Goal: Task Accomplishment & Management: Use online tool/utility

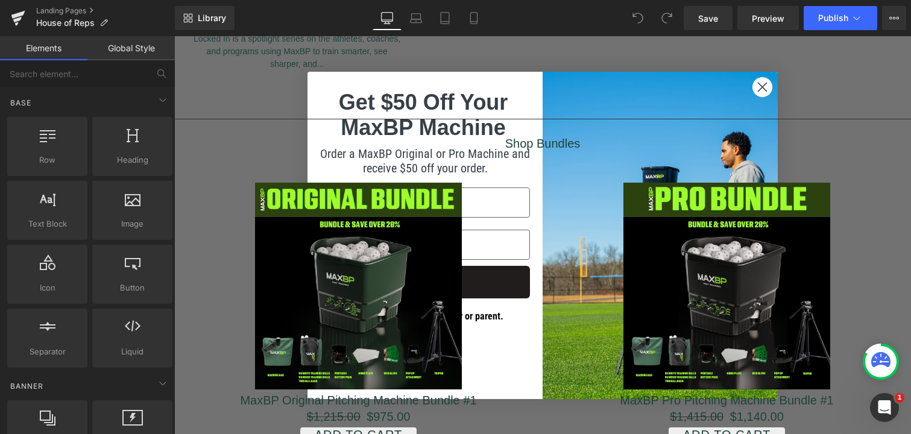
scroll to position [1920, 0]
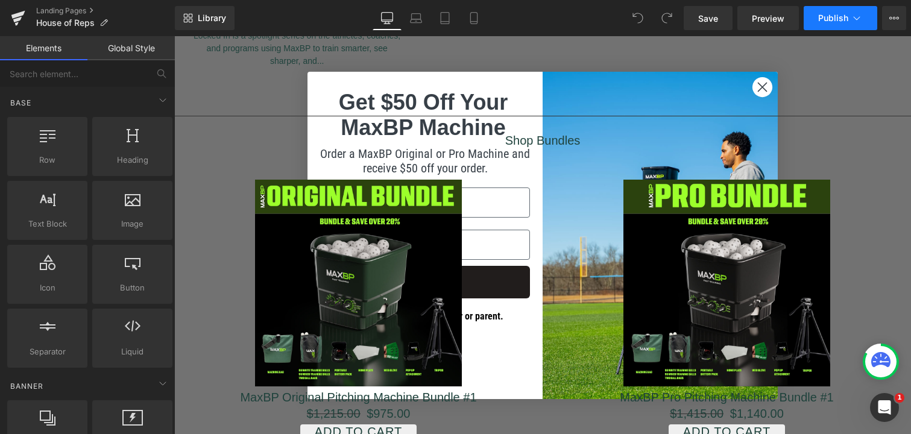
click at [851, 12] on icon at bounding box center [857, 18] width 12 height 12
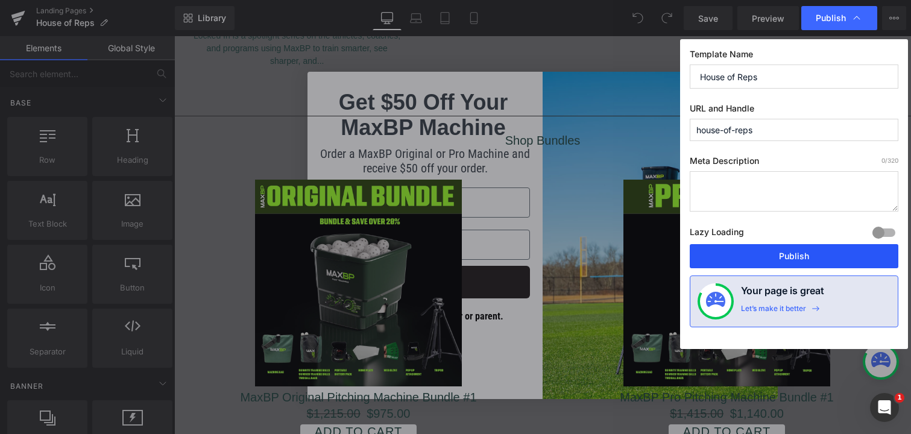
click at [805, 255] on button "Publish" at bounding box center [794, 256] width 209 height 24
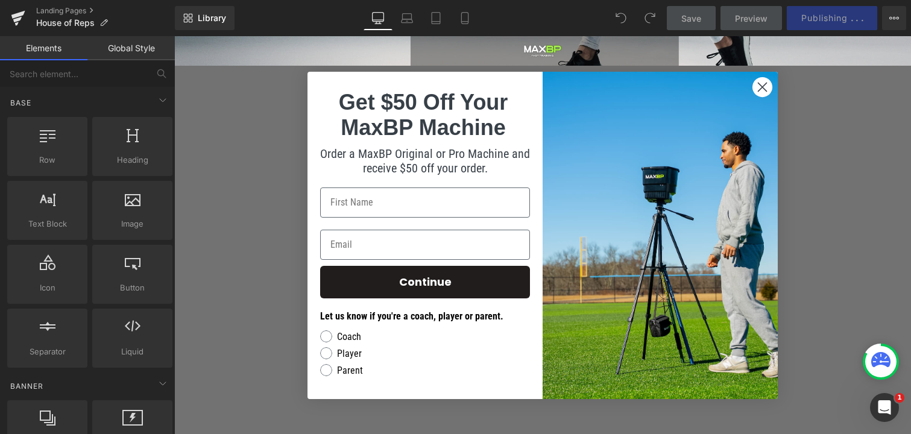
scroll to position [280, 0]
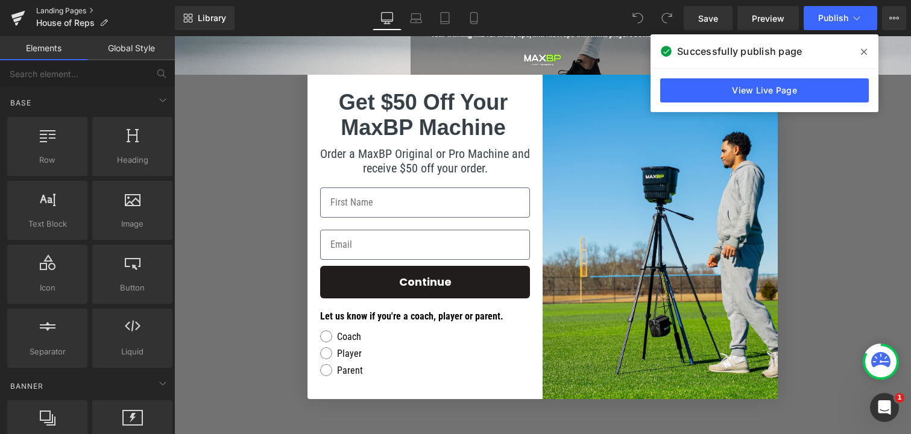
click at [72, 9] on link "Landing Pages" at bounding box center [105, 11] width 139 height 10
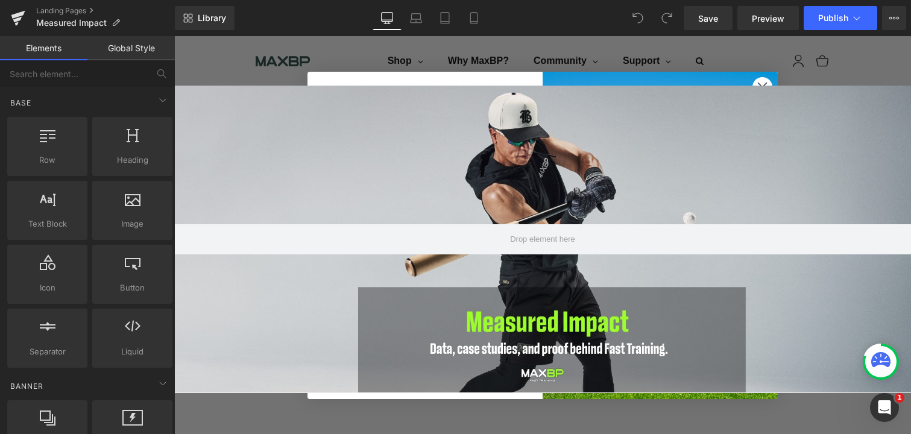
click at [767, 80] on circle "Close dialog" at bounding box center [763, 87] width 20 height 20
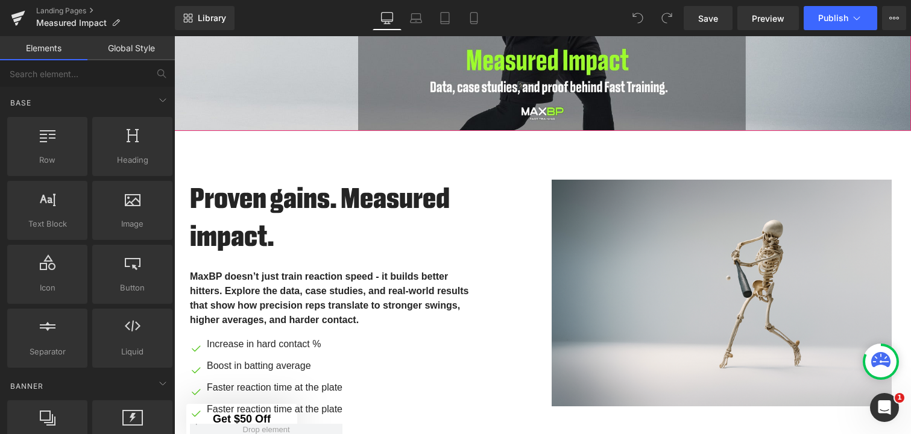
scroll to position [271, 0]
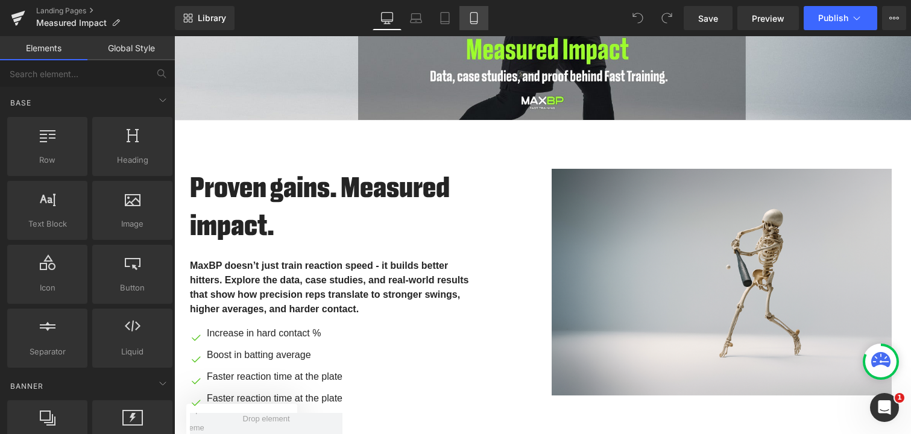
click at [473, 19] on icon at bounding box center [474, 18] width 12 height 12
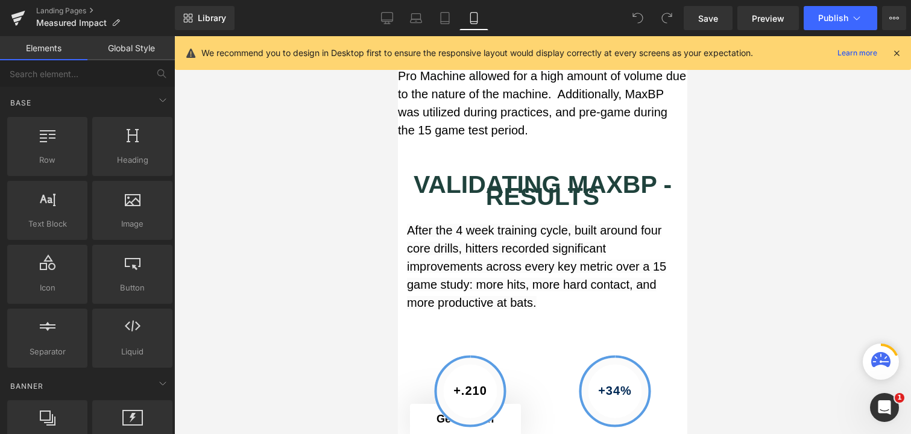
scroll to position [2283, 0]
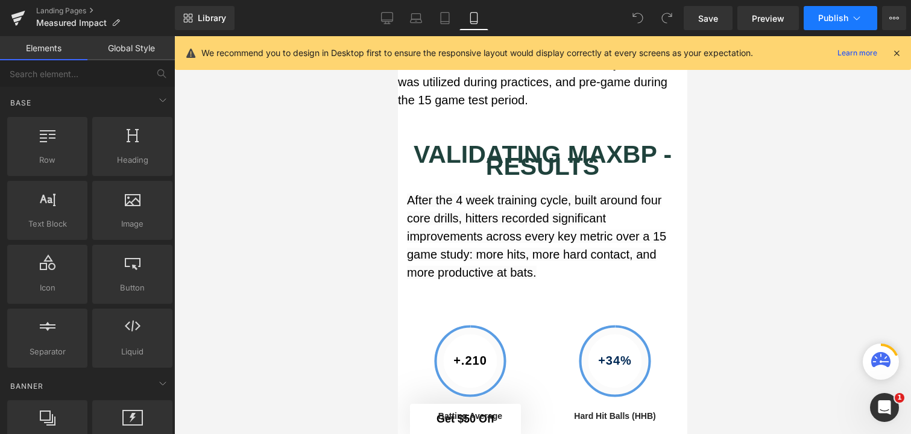
click at [824, 19] on span "Publish" at bounding box center [833, 18] width 30 height 10
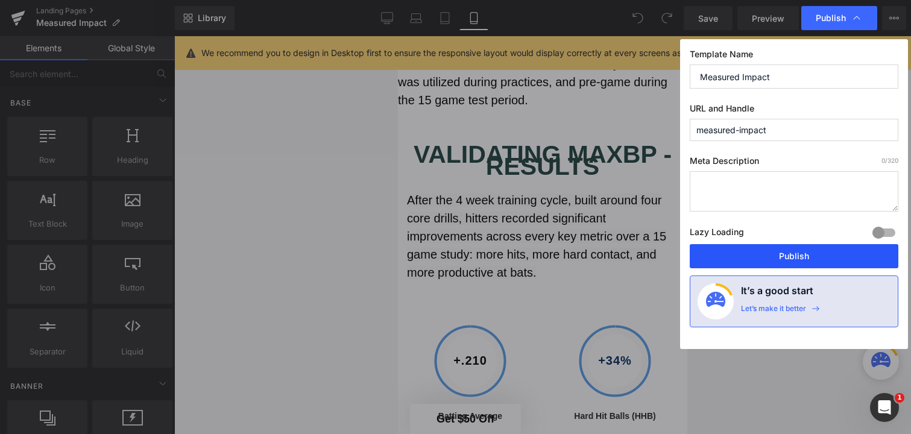
click at [789, 261] on button "Publish" at bounding box center [794, 256] width 209 height 24
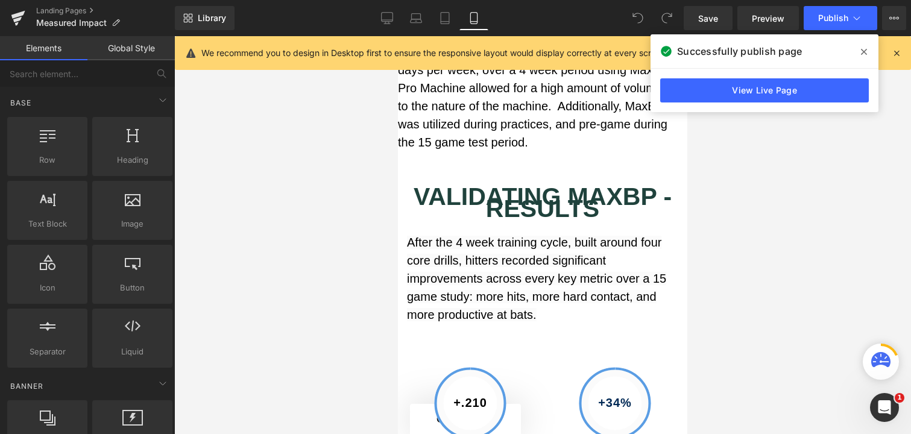
scroll to position [2261, 0]
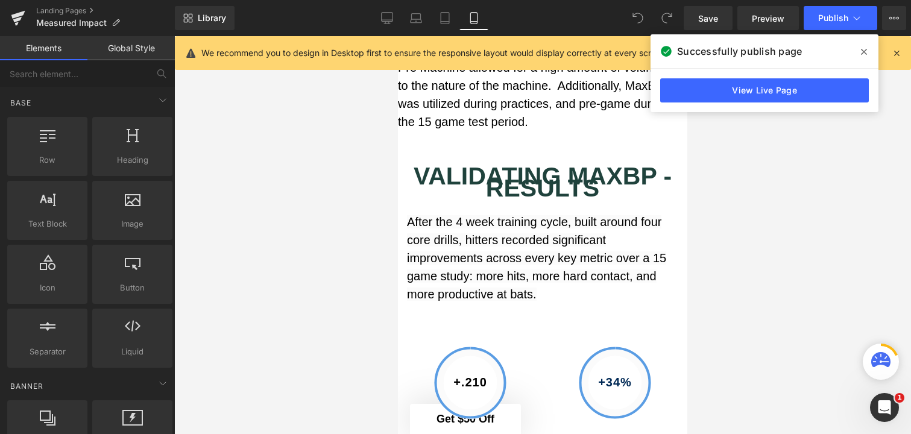
click at [861, 49] on span at bounding box center [864, 51] width 19 height 19
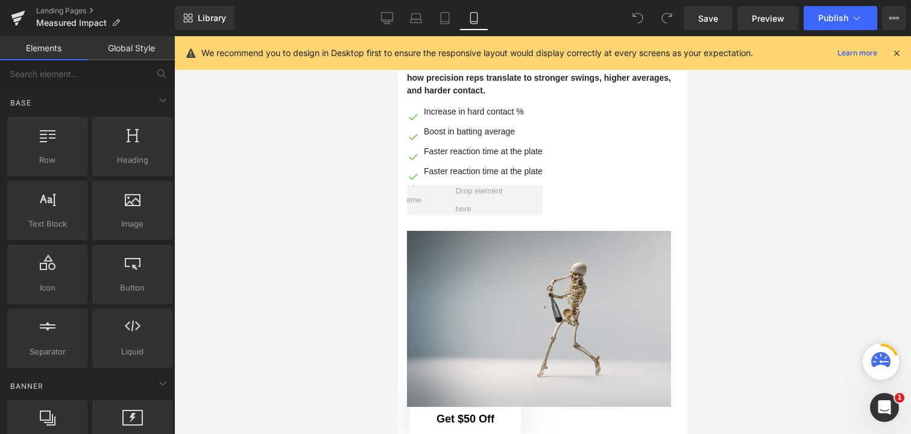
scroll to position [0, 0]
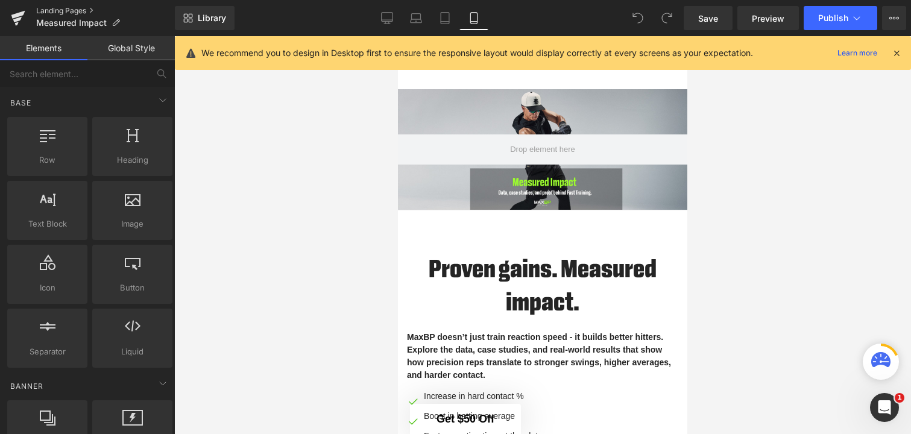
click at [81, 7] on link "Landing Pages" at bounding box center [105, 11] width 139 height 10
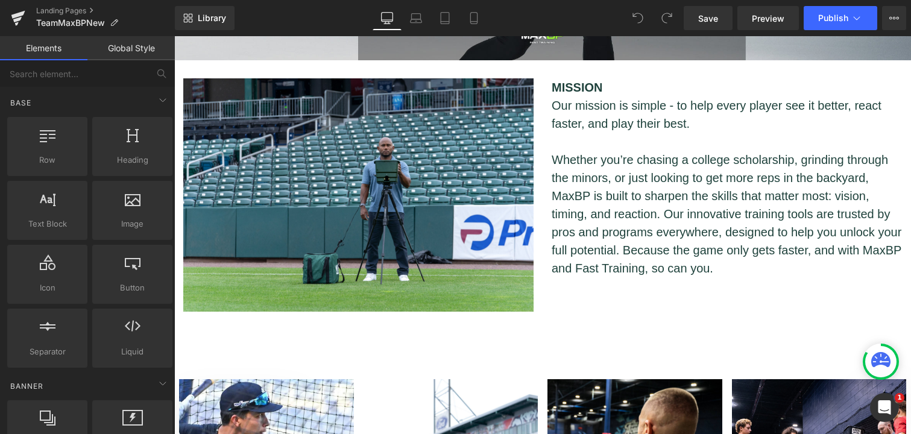
scroll to position [320, 0]
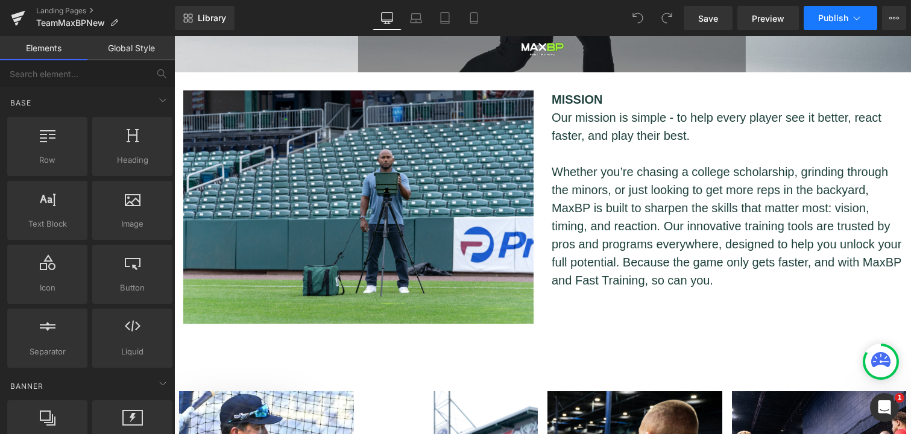
click at [864, 10] on button "Publish" at bounding box center [841, 18] width 74 height 24
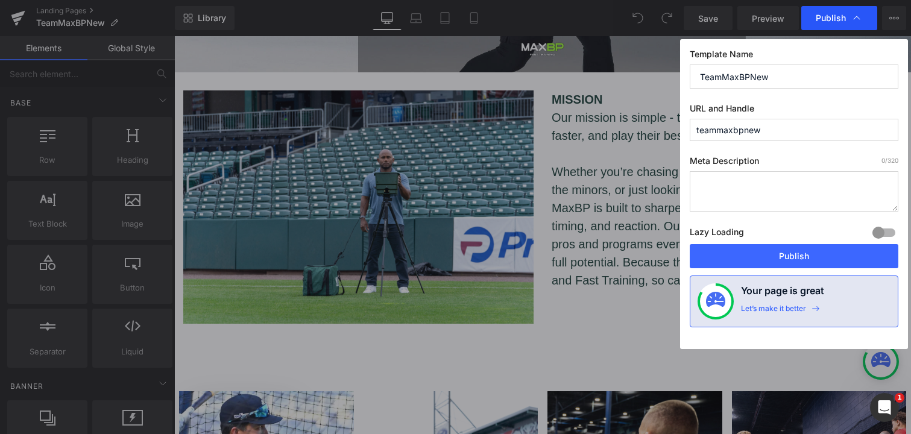
click at [864, 11] on div "Publish" at bounding box center [840, 18] width 76 height 24
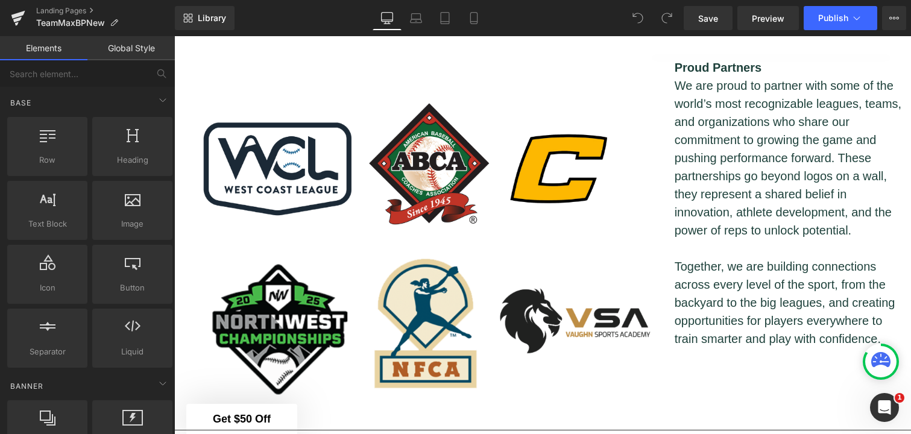
scroll to position [1679, 0]
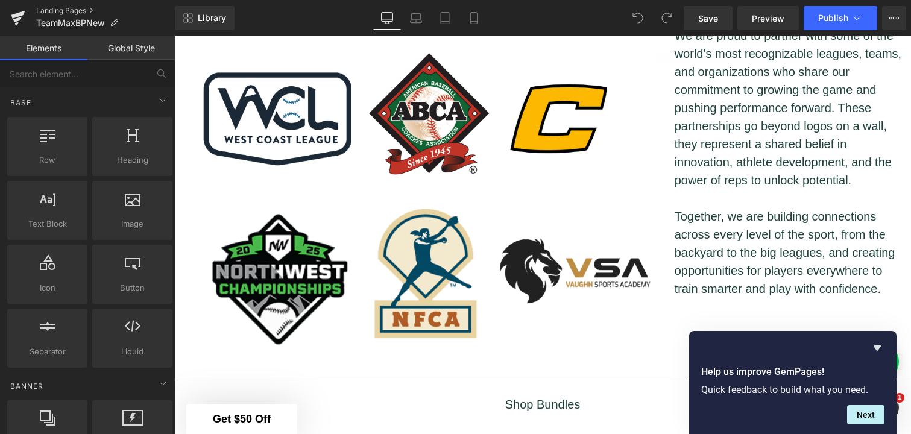
click at [74, 10] on link "Landing Pages" at bounding box center [105, 11] width 139 height 10
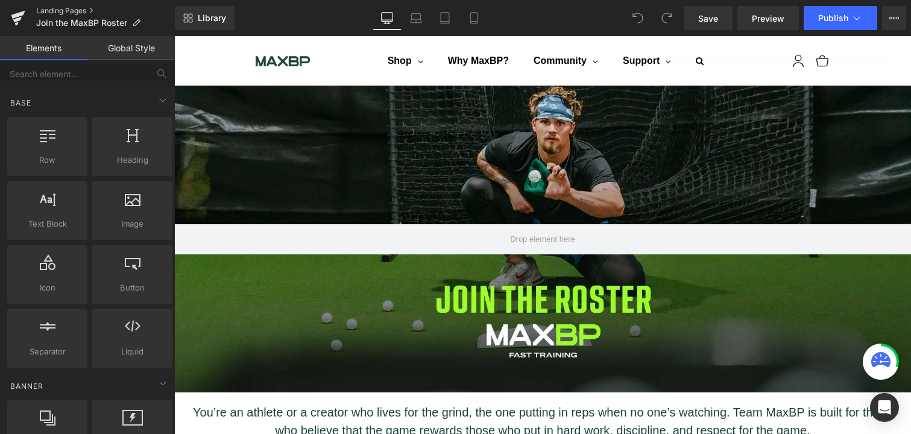
click at [75, 10] on link "Landing Pages" at bounding box center [105, 11] width 139 height 10
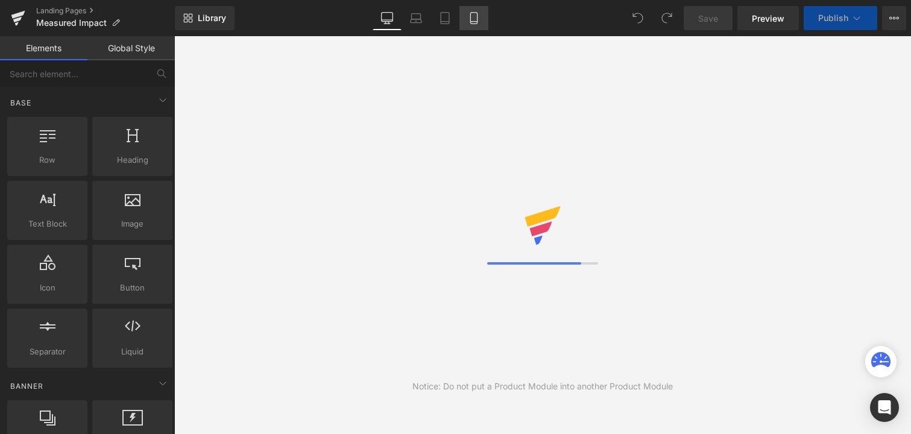
click at [472, 24] on link "Mobile" at bounding box center [474, 18] width 29 height 24
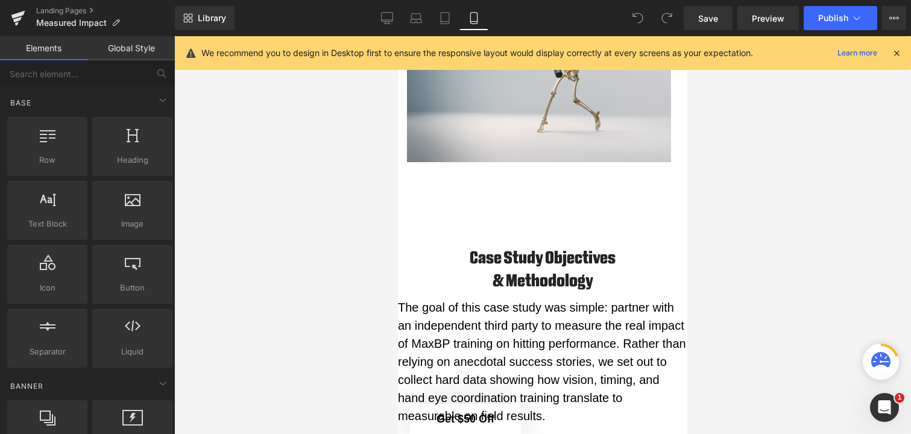
scroll to position [529, 0]
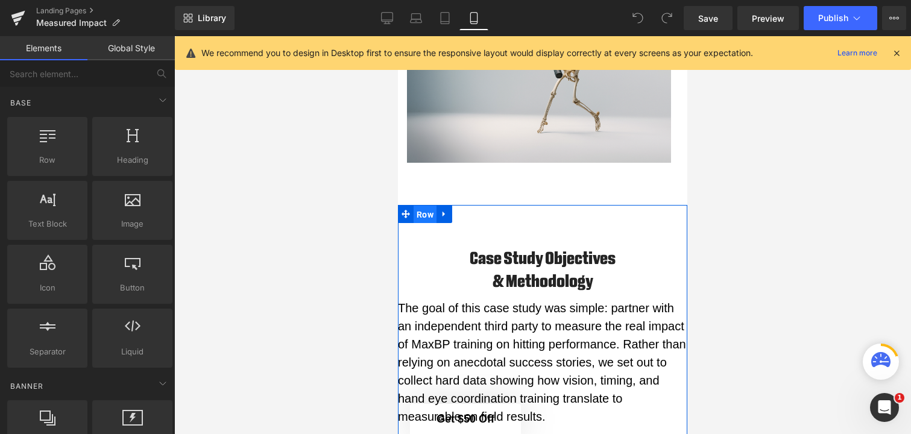
click at [426, 217] on span "Row" at bounding box center [425, 215] width 23 height 18
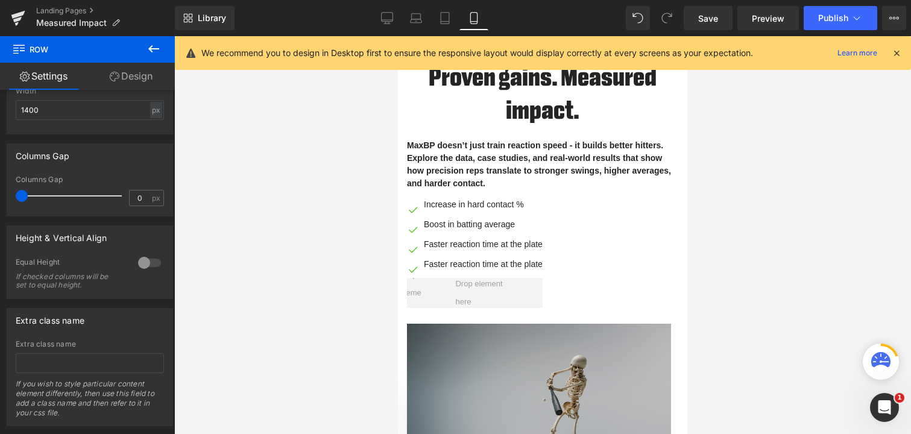
scroll to position [136, 0]
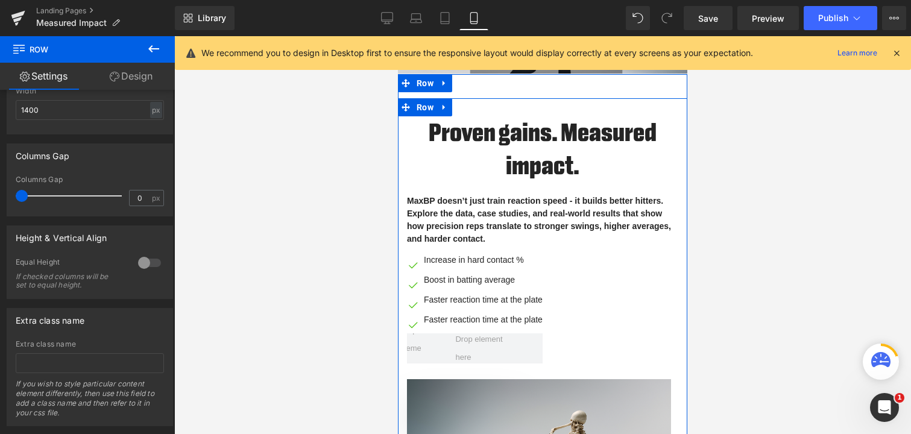
click at [403, 169] on div "Proven gains. Measured impact. Heading MaxBP doesn’t just train reaction speed …" at bounding box center [543, 243] width 290 height 255
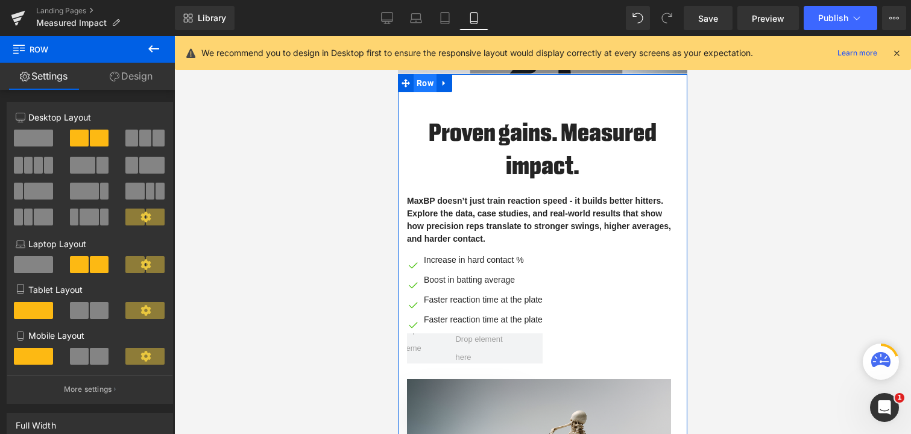
click at [420, 85] on span "Row" at bounding box center [425, 83] width 23 height 18
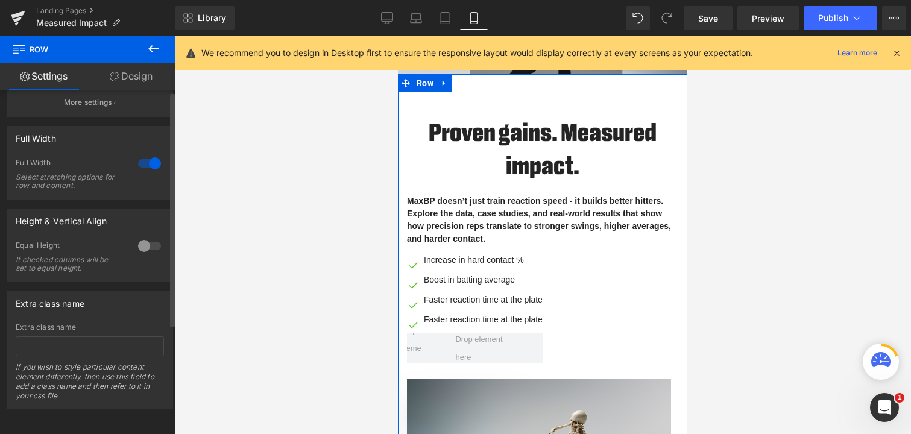
scroll to position [162, 0]
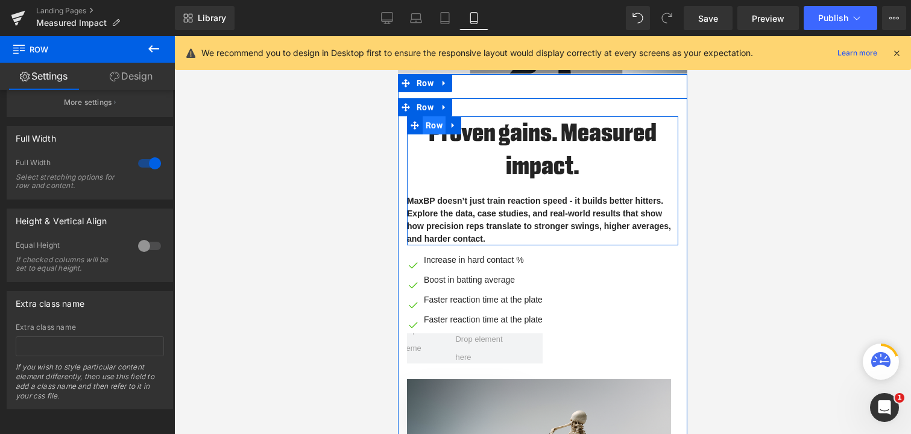
click at [431, 126] on span "Row" at bounding box center [434, 125] width 23 height 18
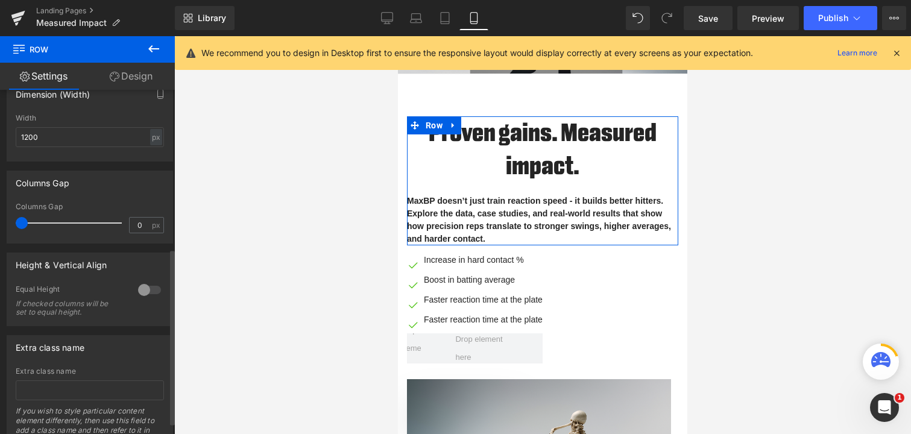
scroll to position [333, 0]
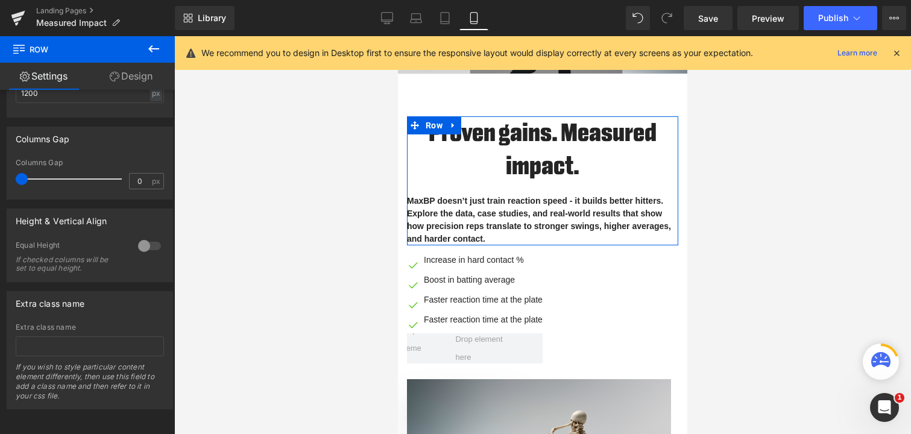
click at [122, 74] on link "Design" at bounding box center [130, 76] width 87 height 27
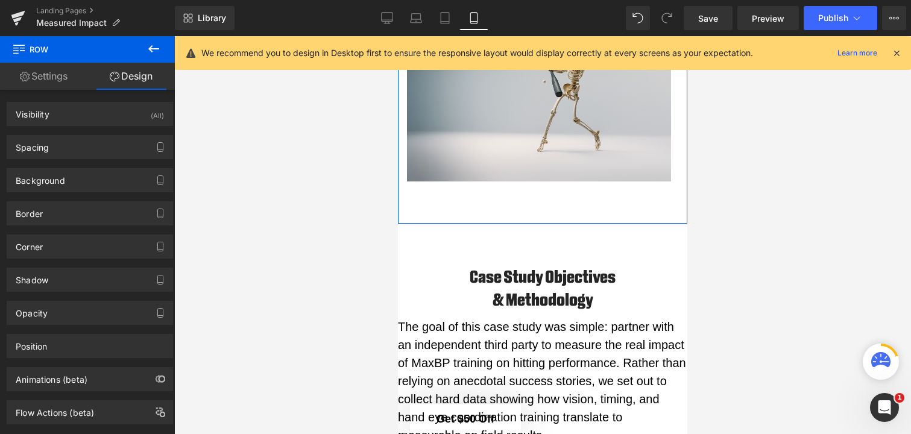
scroll to position [550, 0]
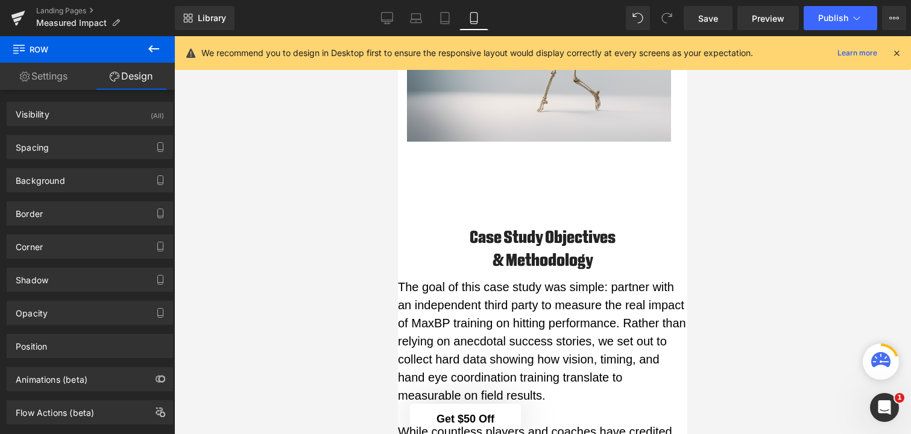
click at [425, 258] on h2 "& Methodology" at bounding box center [542, 260] width 271 height 23
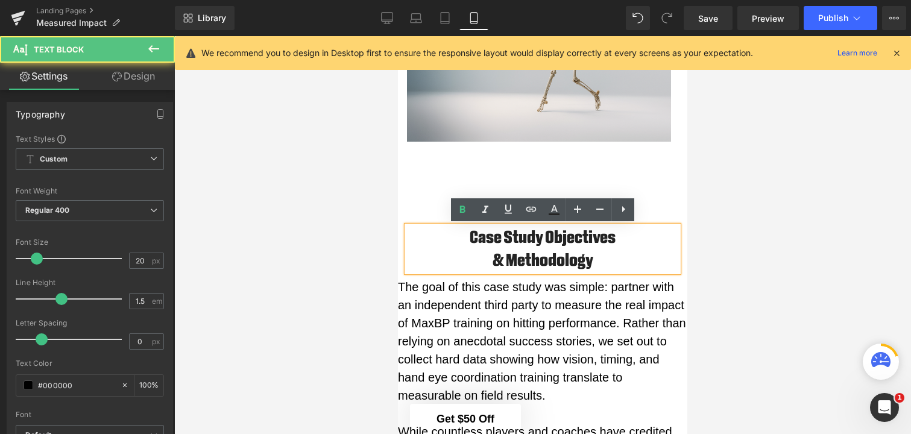
click at [431, 309] on p "The goal of this case study was simple: partner with an independent third party…" at bounding box center [543, 341] width 290 height 127
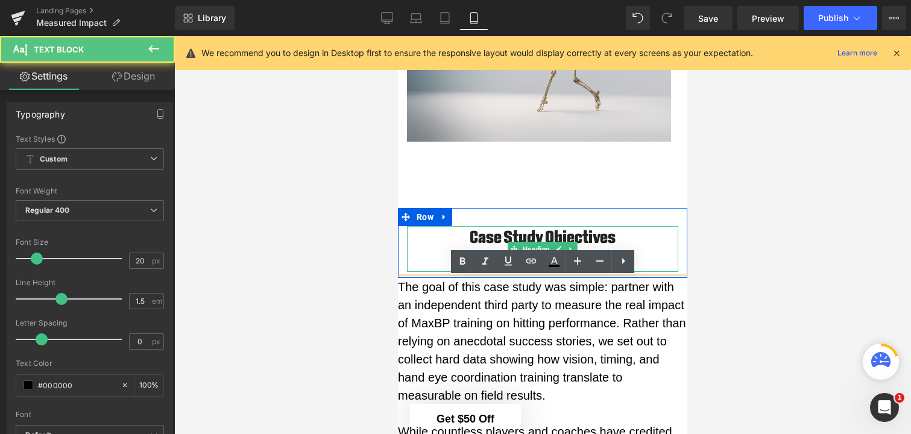
click at [419, 241] on h2 "Case Study Objectives" at bounding box center [542, 237] width 271 height 23
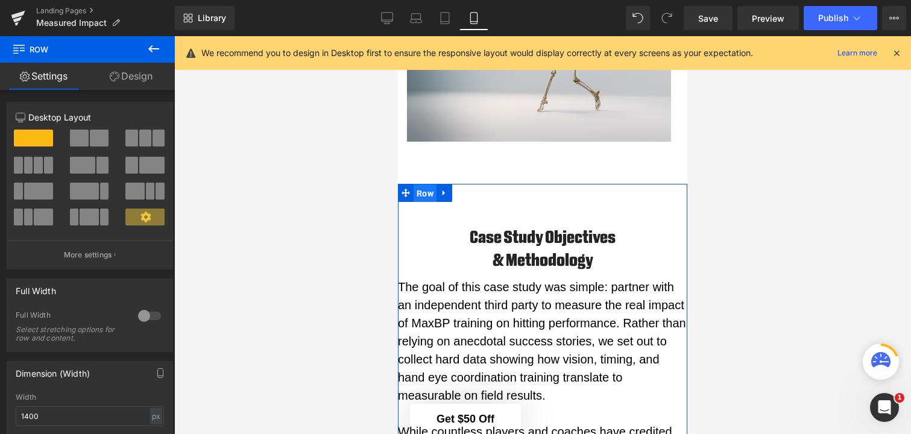
click at [419, 191] on span "Row" at bounding box center [425, 194] width 23 height 18
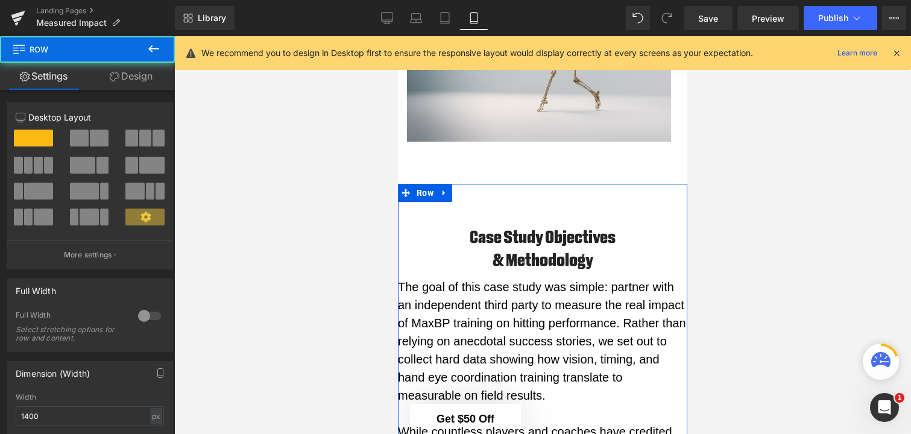
click at [115, 81] on link "Design" at bounding box center [130, 76] width 87 height 27
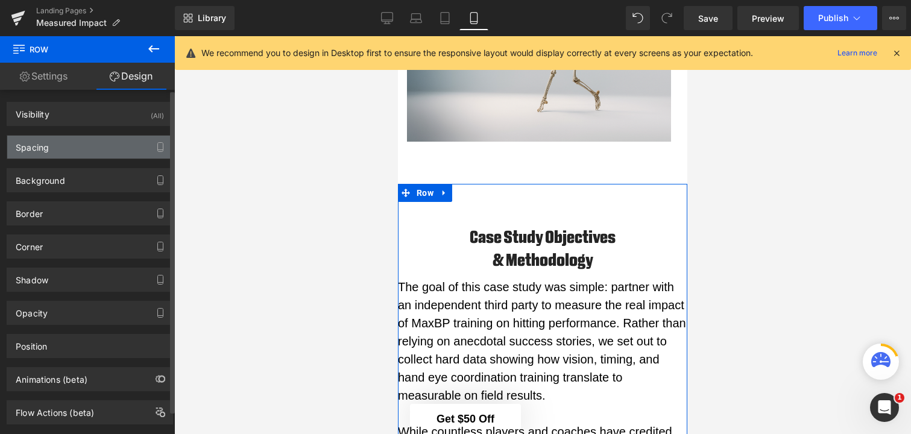
click at [115, 149] on div "Spacing" at bounding box center [89, 147] width 165 height 23
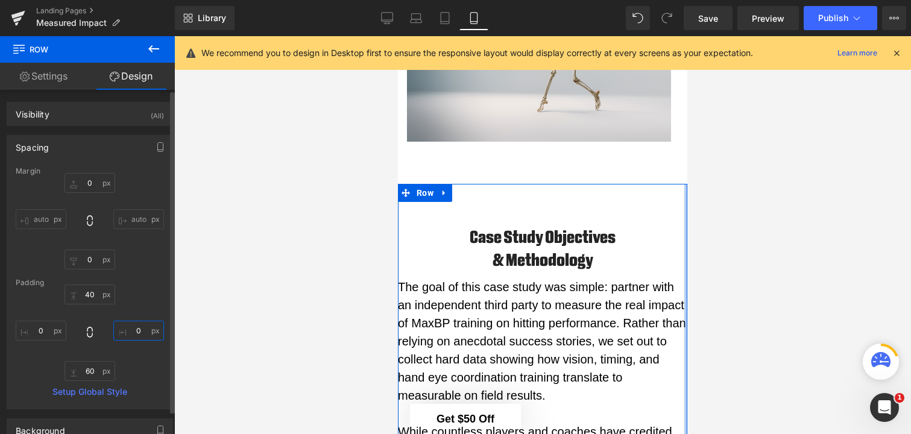
click at [127, 331] on input "0" at bounding box center [138, 331] width 51 height 20
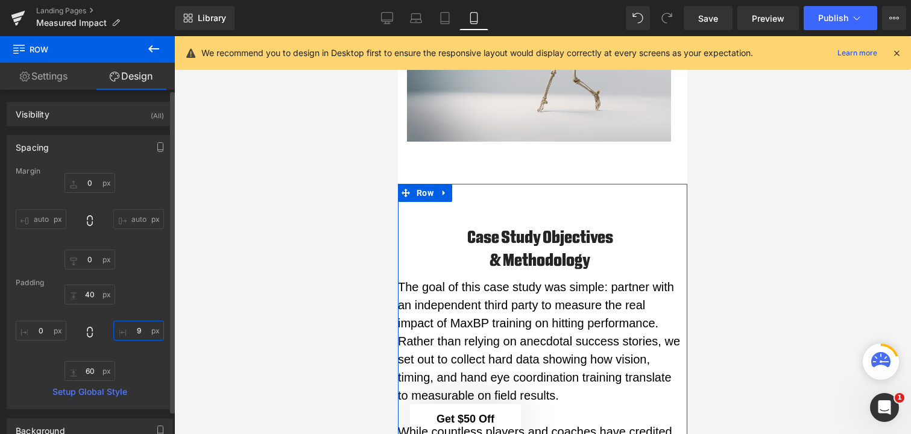
type input "10"
click at [50, 331] on input "0" at bounding box center [41, 331] width 51 height 20
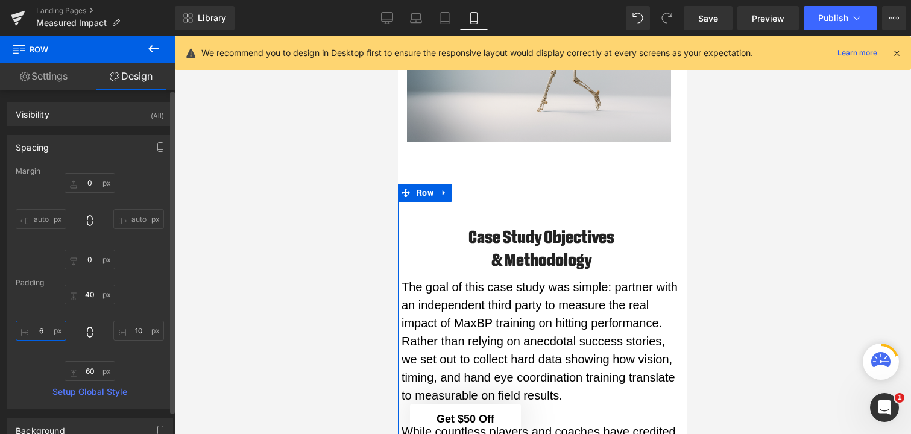
type input "5"
click at [138, 330] on input "10" at bounding box center [138, 331] width 51 height 20
type input "5"
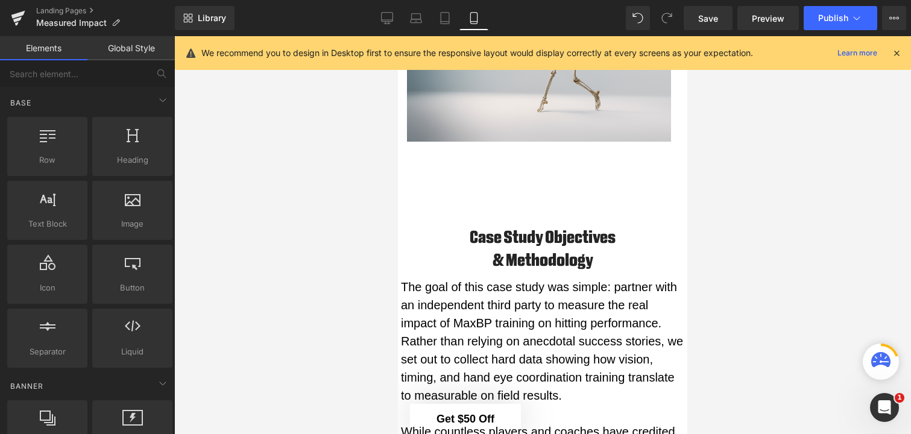
click at [255, 321] on div at bounding box center [542, 235] width 737 height 398
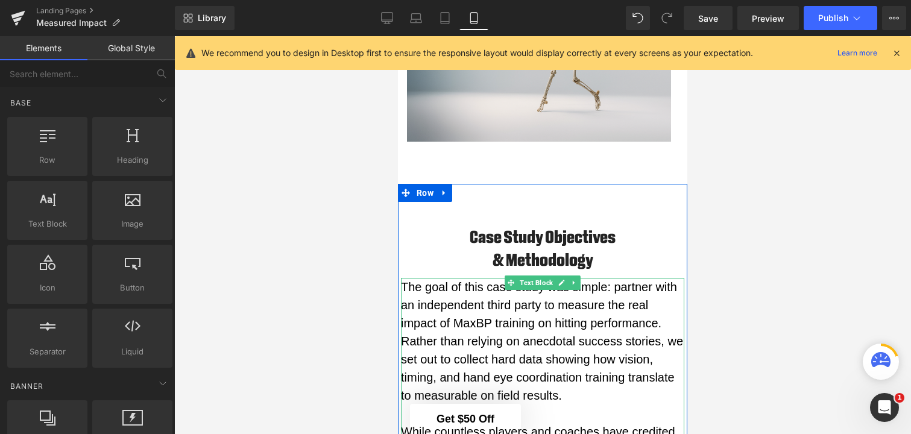
click at [449, 334] on p "The goal of this case study was simple: partner with an independent third party…" at bounding box center [542, 341] width 283 height 127
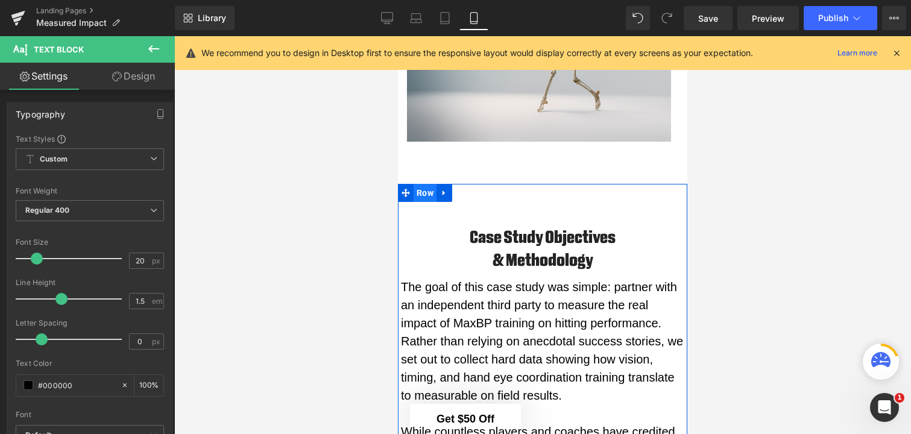
click at [424, 188] on span "Row" at bounding box center [425, 193] width 23 height 18
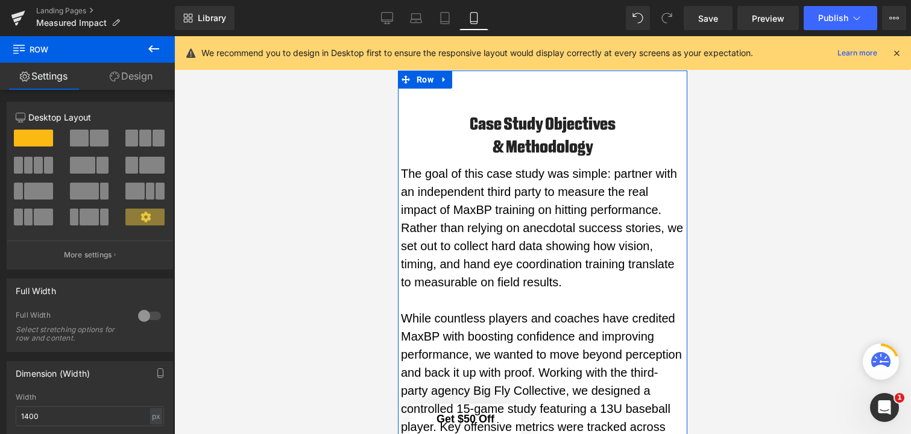
scroll to position [623, 0]
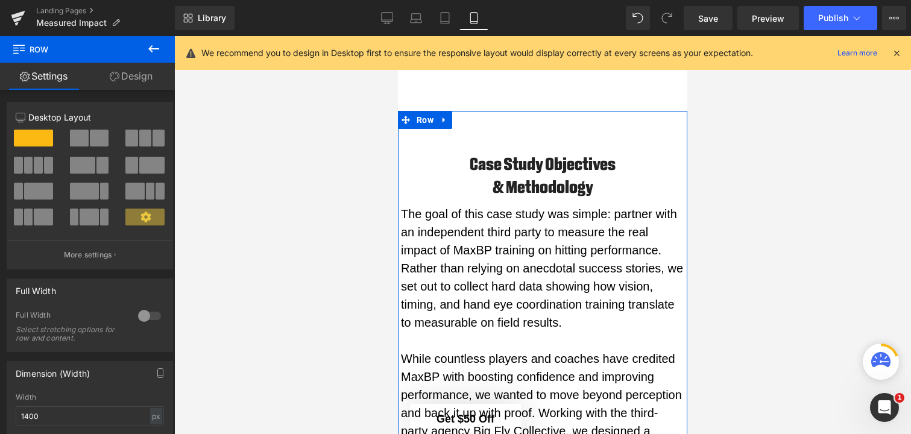
click at [136, 85] on link "Design" at bounding box center [130, 76] width 87 height 27
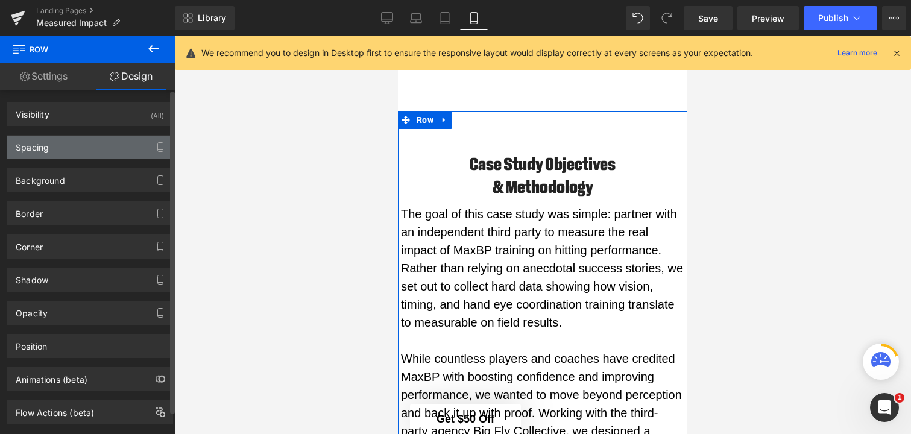
click at [103, 142] on div "Spacing" at bounding box center [89, 147] width 165 height 23
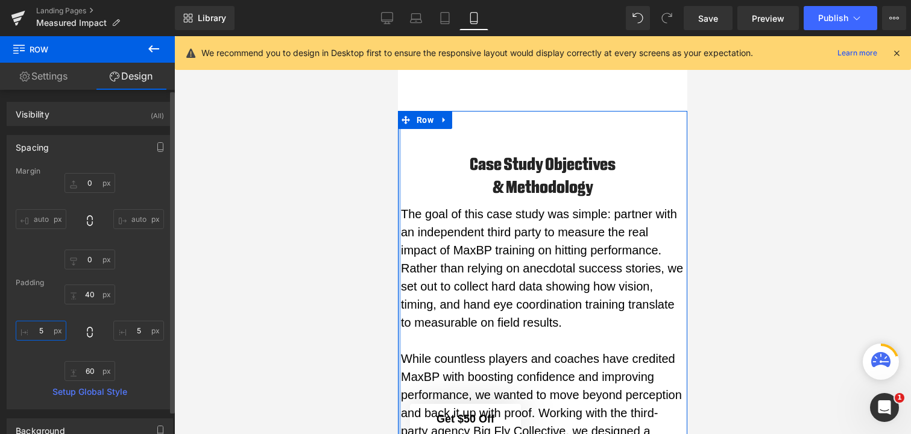
click at [42, 331] on input "5" at bounding box center [41, 331] width 51 height 20
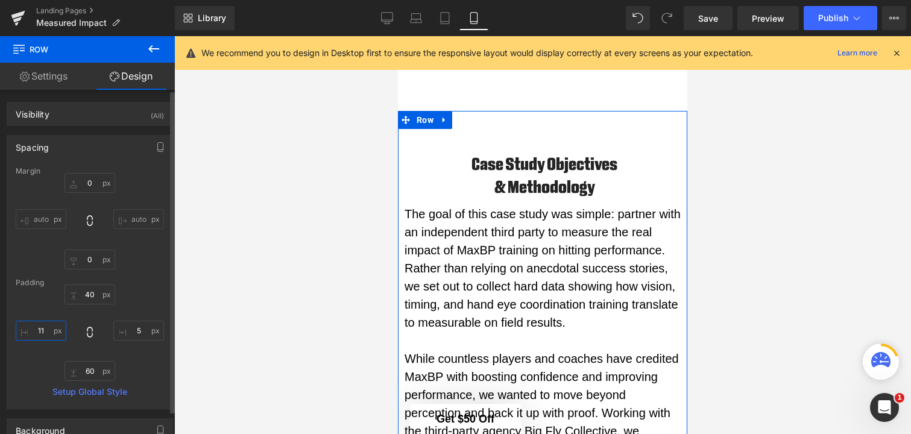
type input "10"
click at [136, 334] on input "5" at bounding box center [138, 331] width 51 height 20
type input "10"
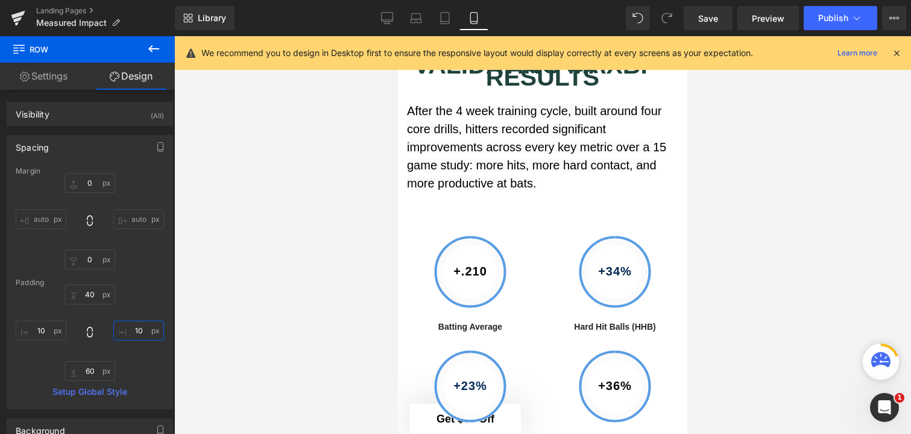
scroll to position [2372, 0]
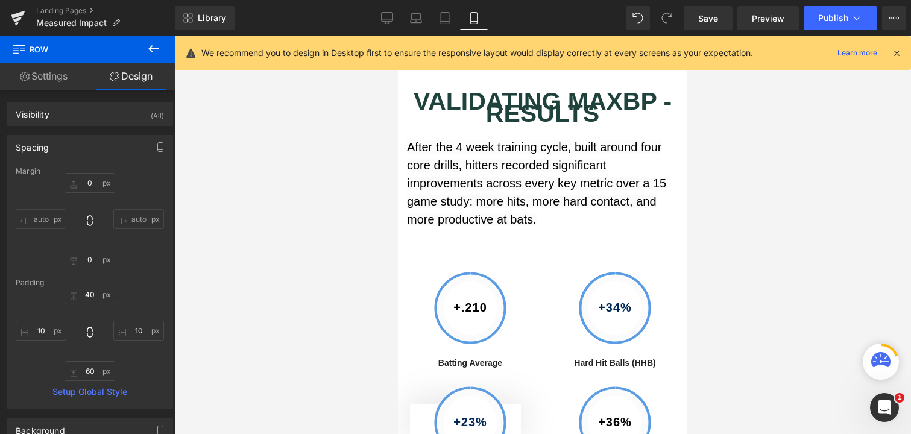
click at [505, 120] on div "VALIDATING MAXBP - RESULTS Text Block" at bounding box center [543, 107] width 290 height 25
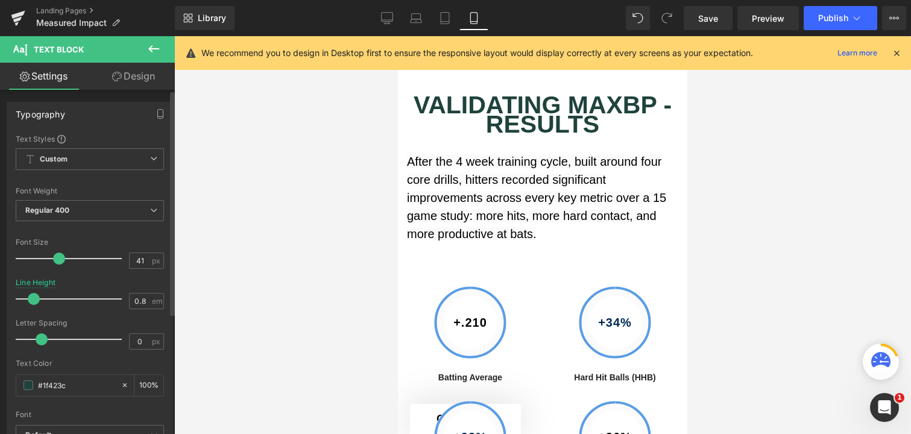
type input "0.9"
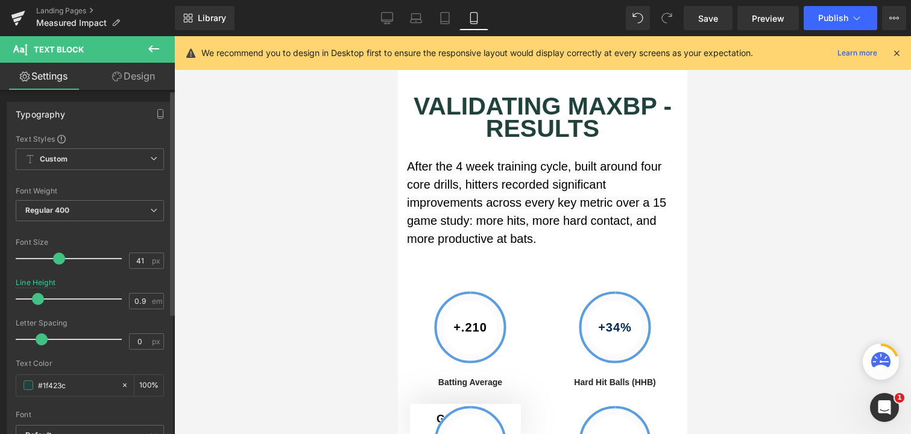
drag, startPoint x: 20, startPoint y: 299, endPoint x: 34, endPoint y: 300, distance: 14.5
click at [34, 300] on span at bounding box center [38, 299] width 12 height 12
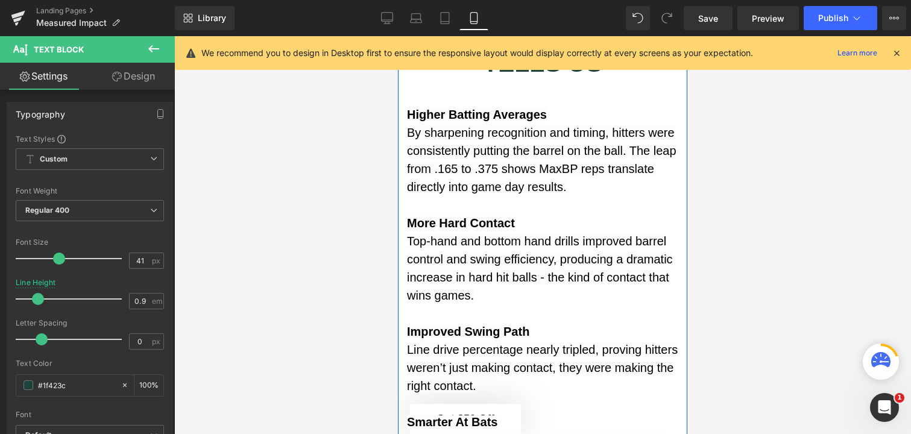
scroll to position [3229, 0]
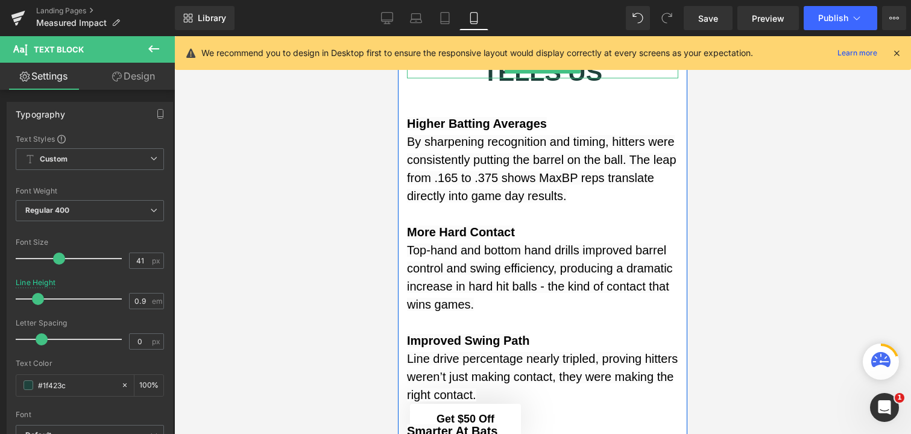
click at [507, 86] on b "WHAT THE DATA TELLS US" at bounding box center [543, 66] width 200 height 40
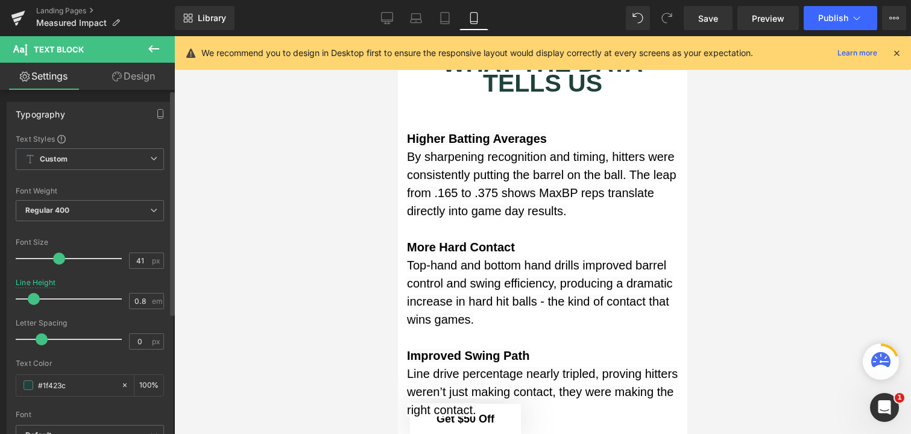
type input "0.9"
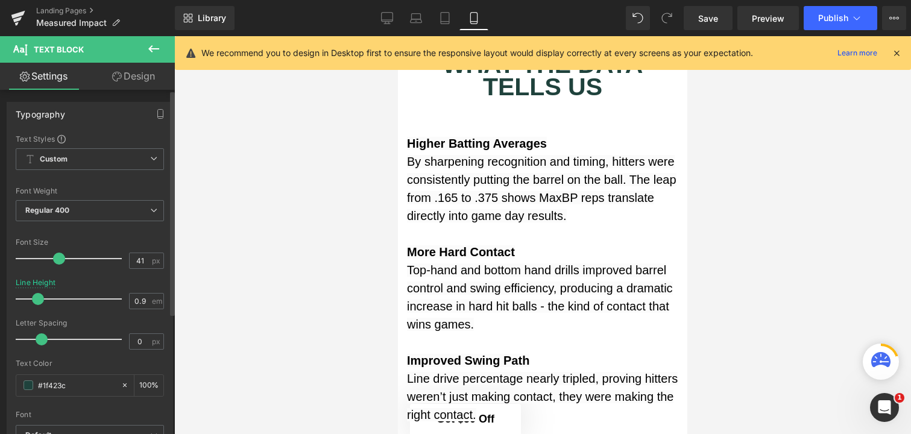
drag, startPoint x: 24, startPoint y: 298, endPoint x: 40, endPoint y: 298, distance: 16.3
click at [40, 298] on span at bounding box center [38, 299] width 12 height 12
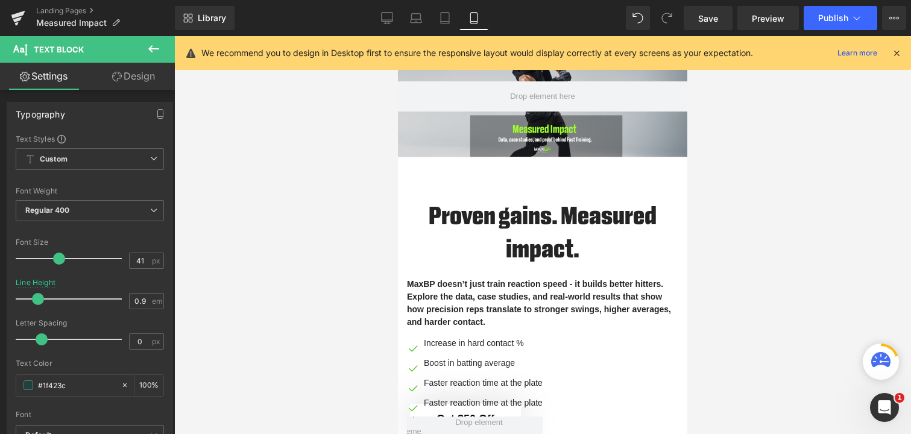
scroll to position [0, 0]
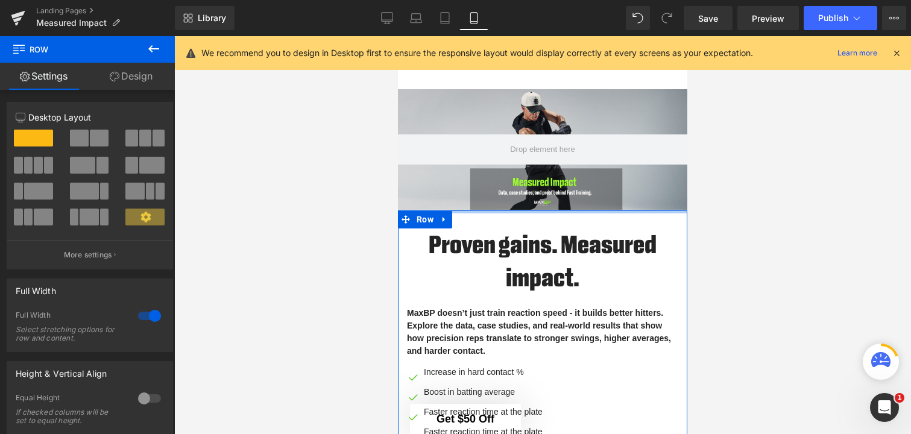
drag, startPoint x: 528, startPoint y: 227, endPoint x: 533, endPoint y: 197, distance: 29.9
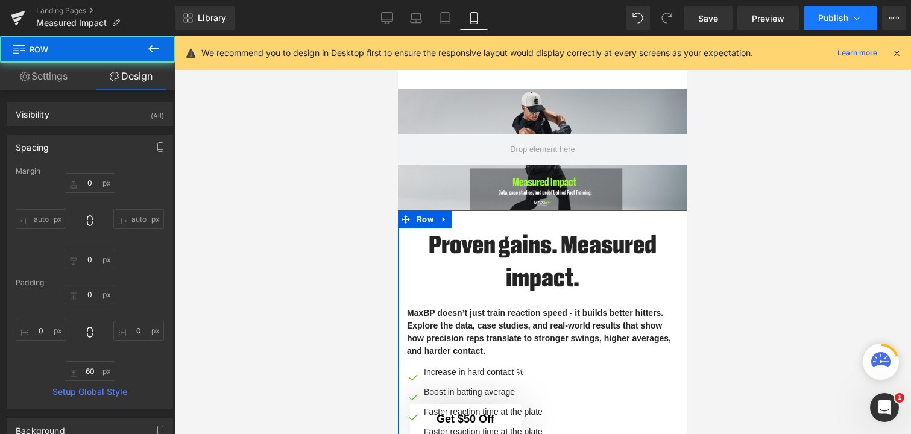
click at [836, 14] on span "Publish" at bounding box center [833, 18] width 30 height 10
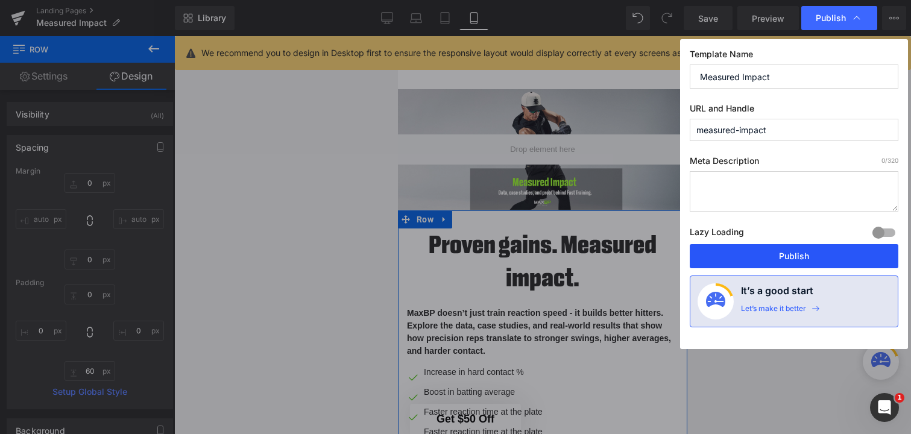
click at [775, 250] on button "Publish" at bounding box center [794, 256] width 209 height 24
